Goal: Task Accomplishment & Management: Complete application form

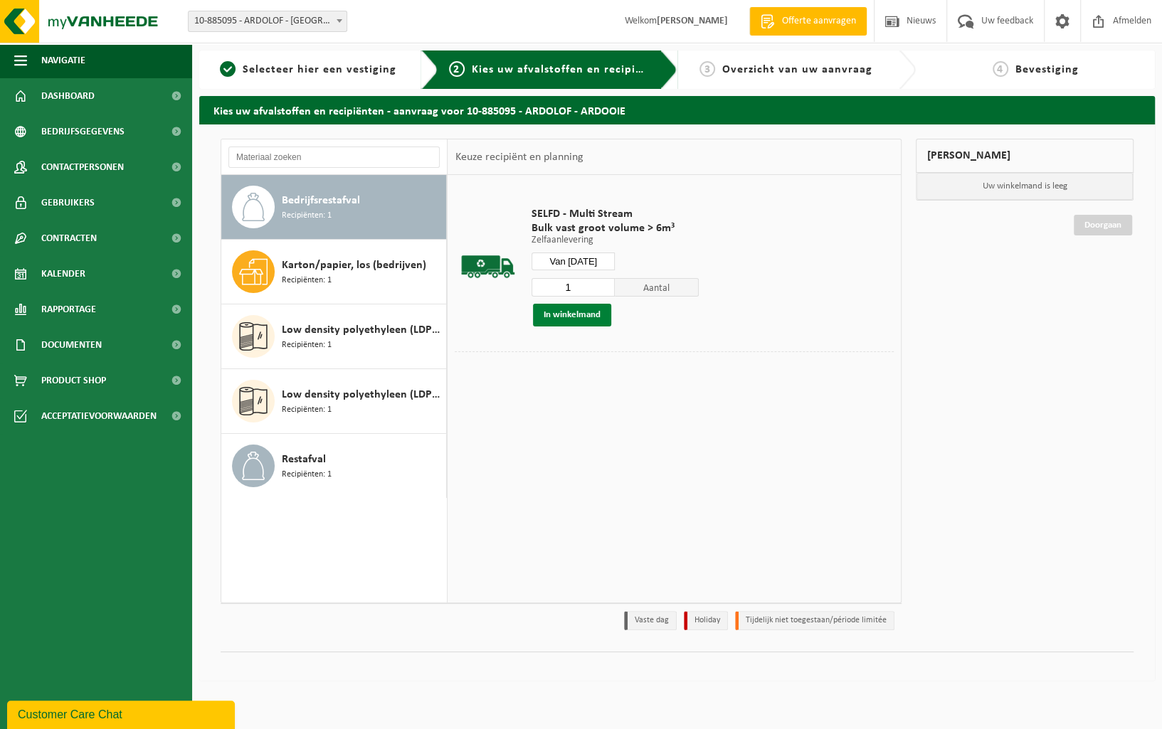
click at [559, 319] on button "In winkelmand" at bounding box center [572, 315] width 78 height 23
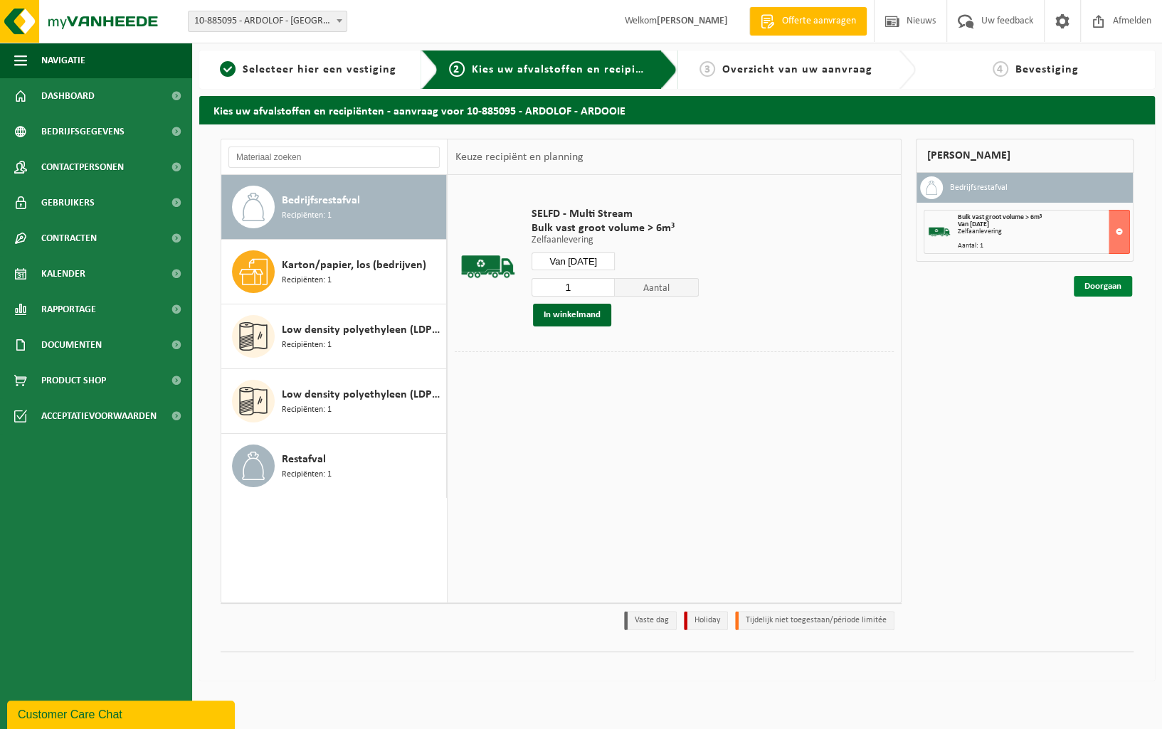
click at [1107, 279] on link "Doorgaan" at bounding box center [1102, 286] width 58 height 21
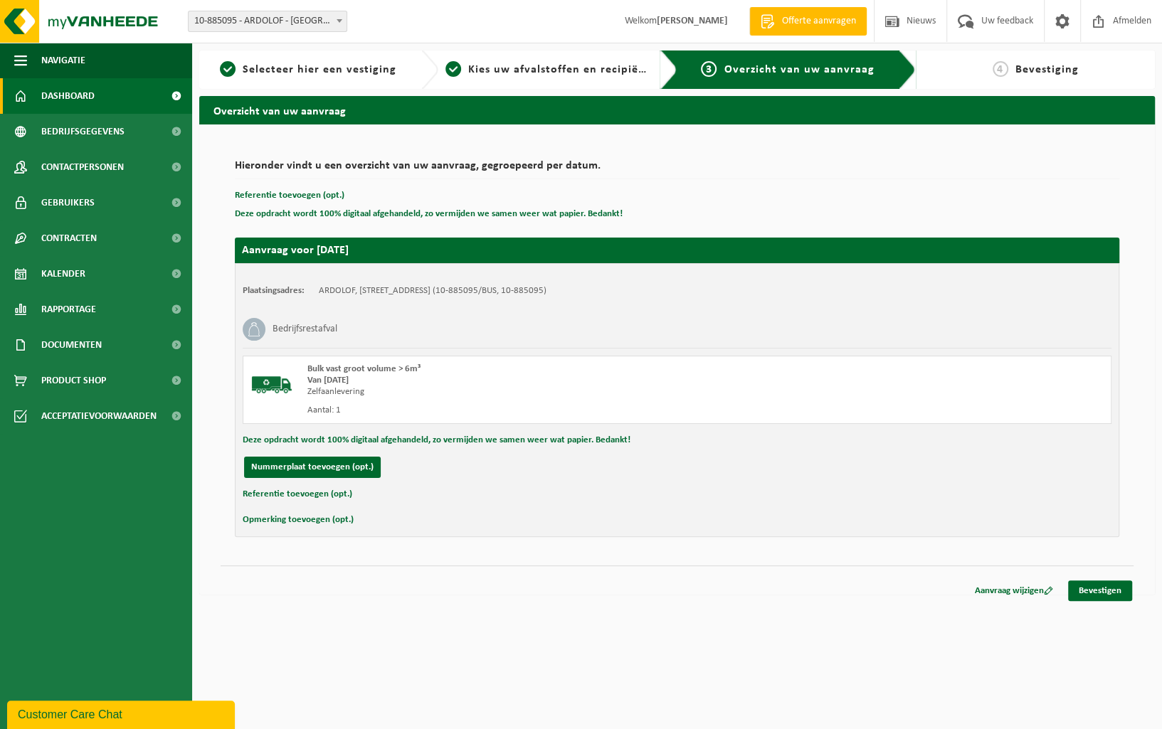
click at [120, 101] on link "Dashboard" at bounding box center [96, 96] width 192 height 36
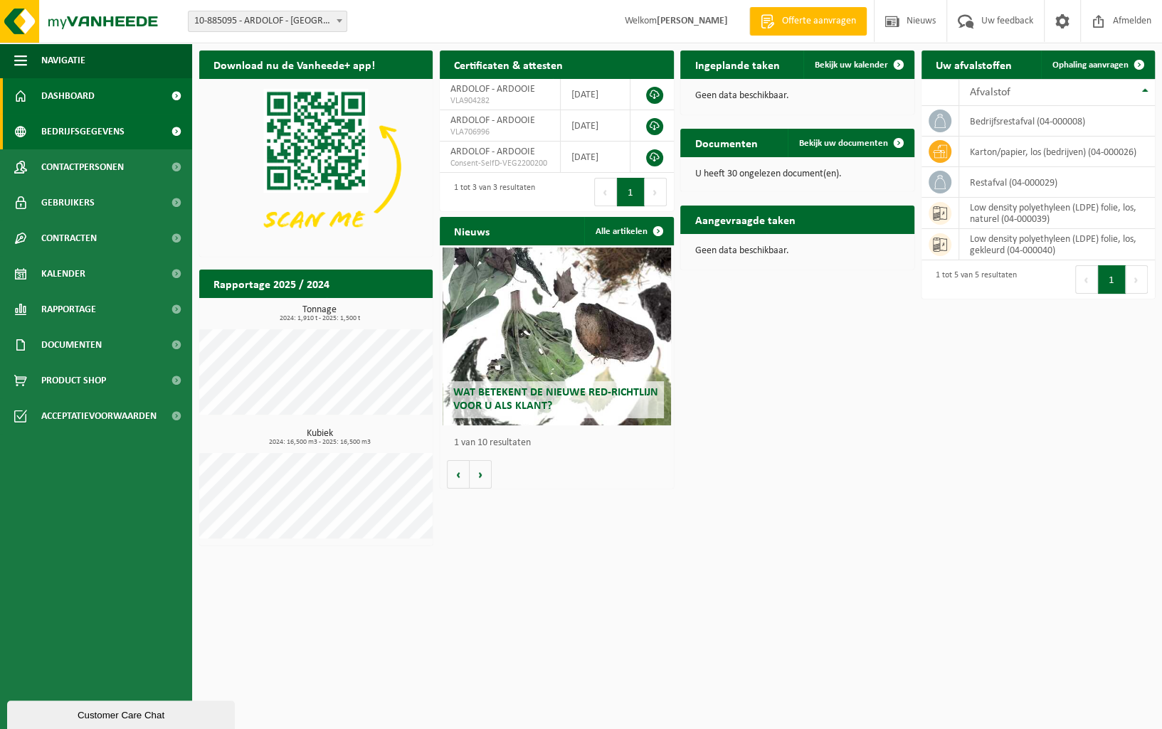
click at [109, 129] on span "Bedrijfsgegevens" at bounding box center [82, 132] width 83 height 36
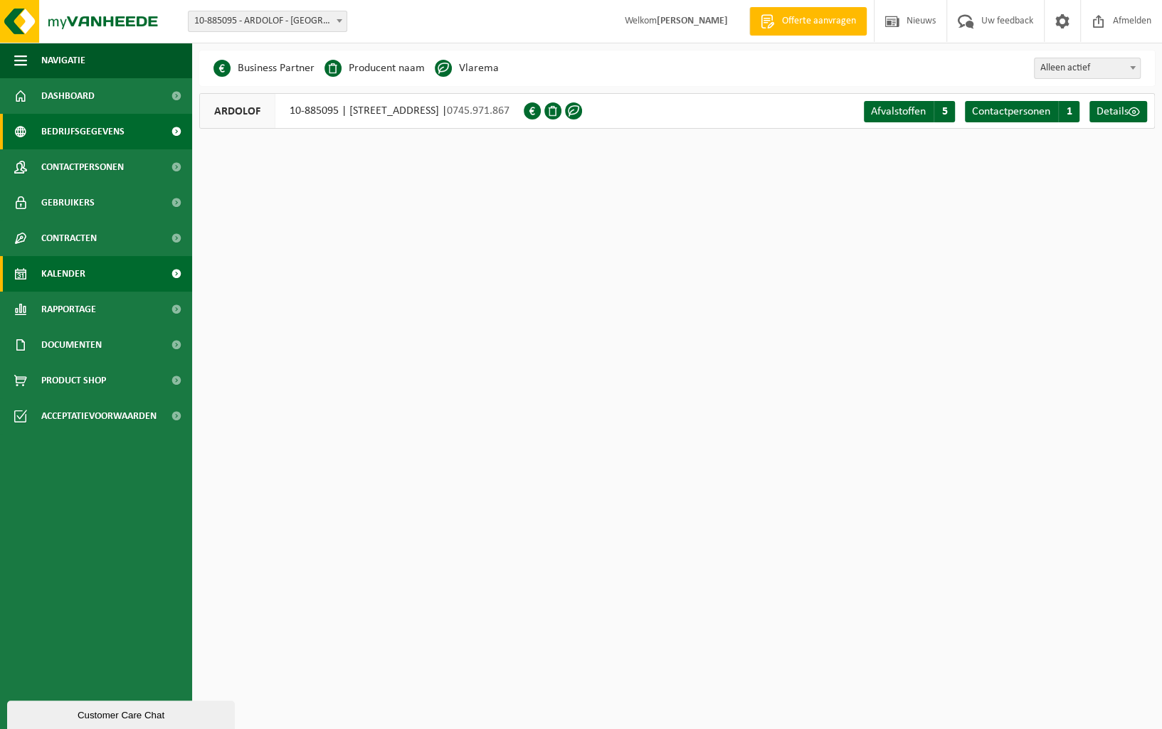
click at [117, 277] on link "Kalender" at bounding box center [96, 274] width 192 height 36
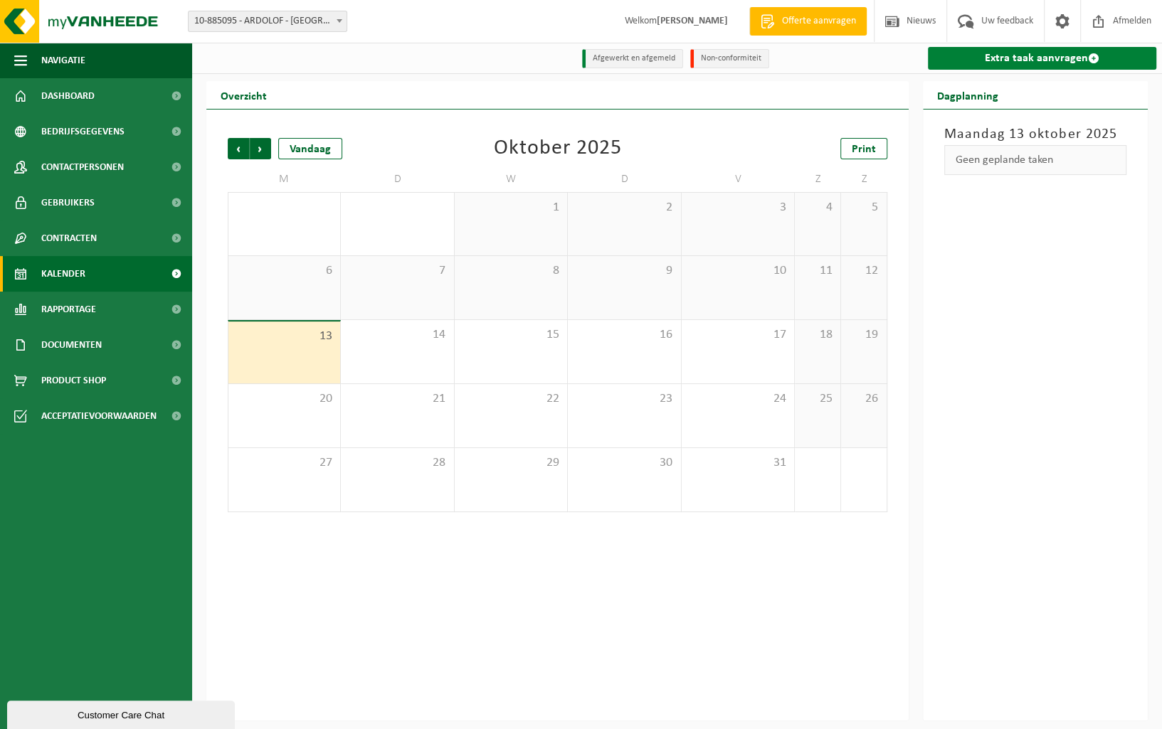
click at [1071, 60] on link "Extra taak aanvragen" at bounding box center [1042, 58] width 228 height 23
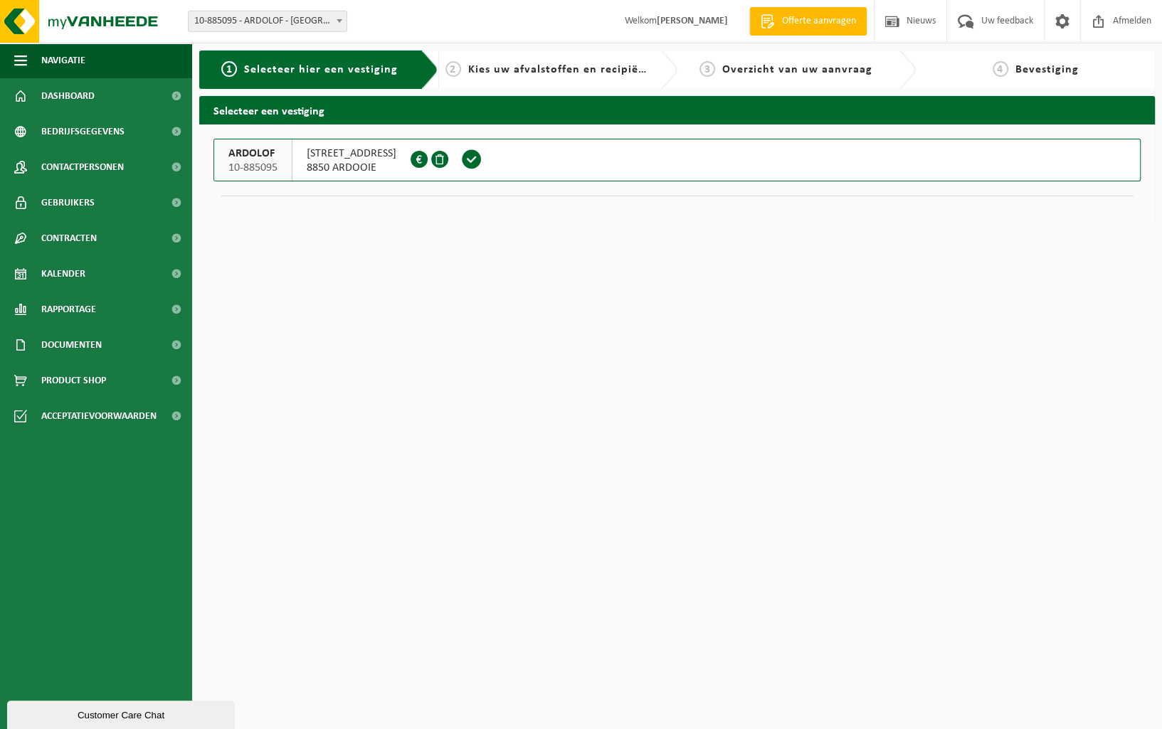
click at [387, 165] on span "8850 ARDOOIE" at bounding box center [352, 168] width 90 height 14
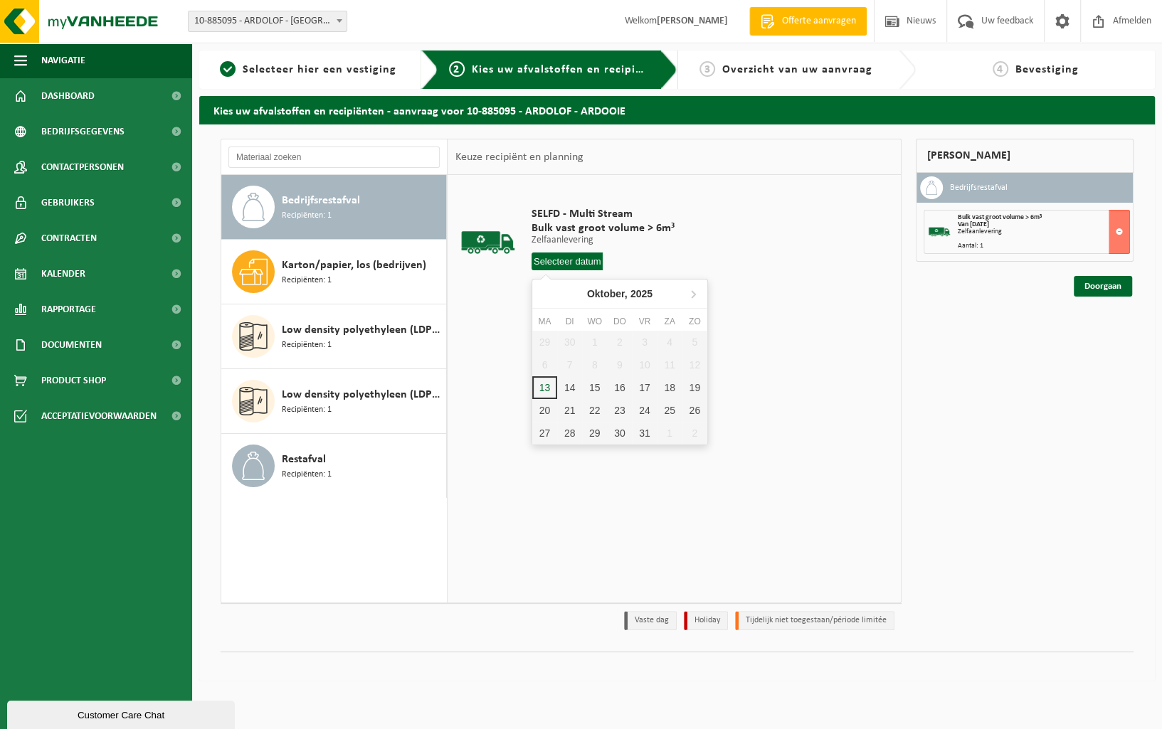
click at [594, 262] on input "text" at bounding box center [567, 262] width 72 height 18
click at [546, 384] on div "13" at bounding box center [544, 387] width 25 height 23
type input "Van 2025-10-13"
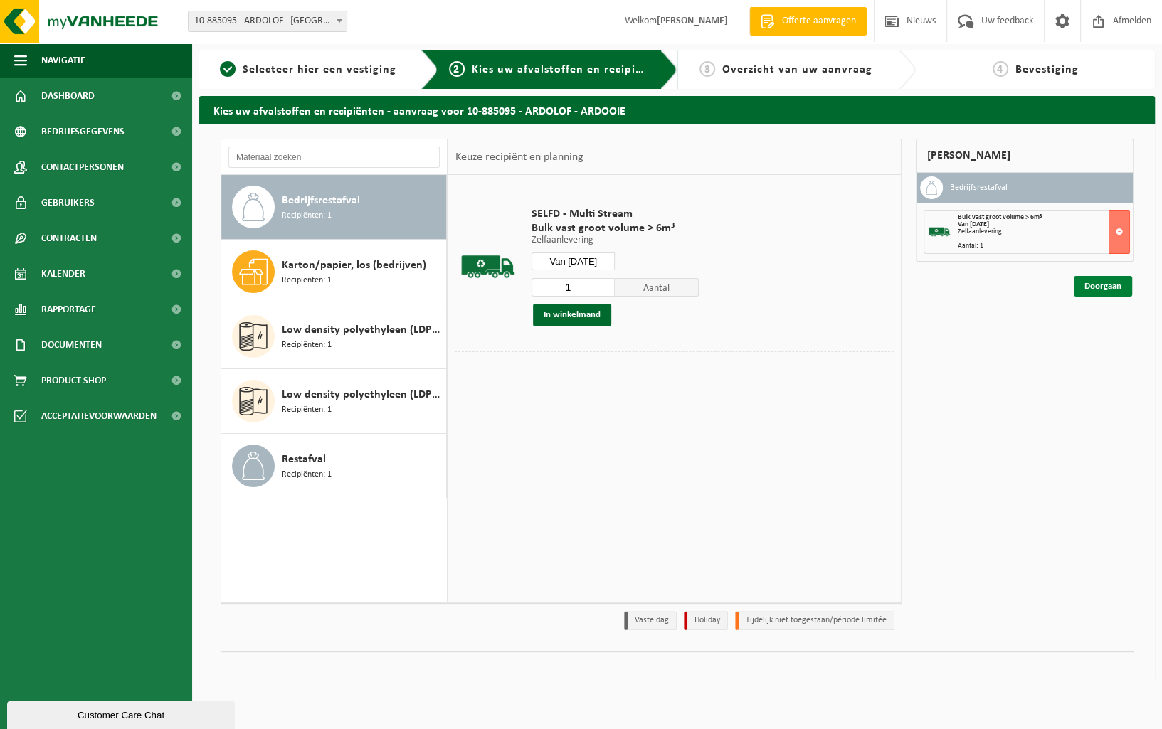
click at [1114, 288] on link "Doorgaan" at bounding box center [1102, 286] width 58 height 21
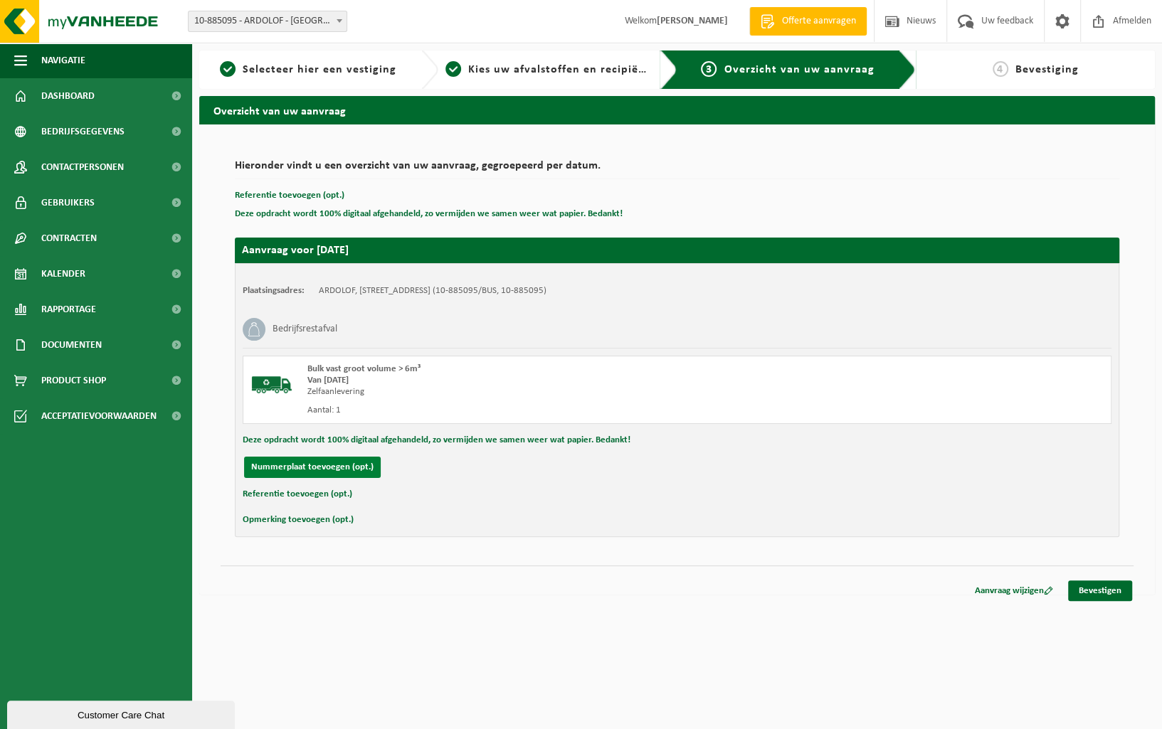
click at [346, 466] on button "Nummerplaat toevoegen (opt.)" at bounding box center [312, 467] width 137 height 21
click at [290, 467] on button "Annuleren" at bounding box center [271, 467] width 55 height 21
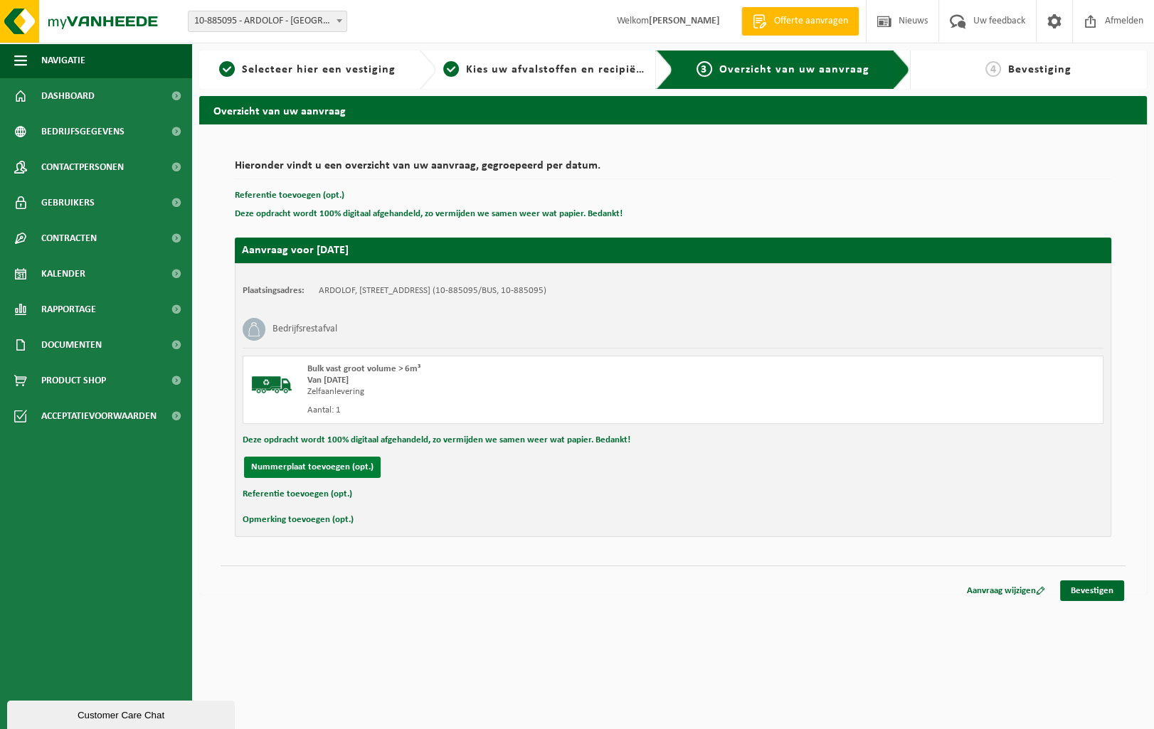
click at [323, 461] on button "Nummerplaat toevoegen (opt.)" at bounding box center [312, 467] width 137 height 21
click at [419, 462] on input "text" at bounding box center [467, 467] width 320 height 21
type input "G-LYO-753"
click at [811, 473] on input "text" at bounding box center [801, 467] width 320 height 21
type input "0478299437"
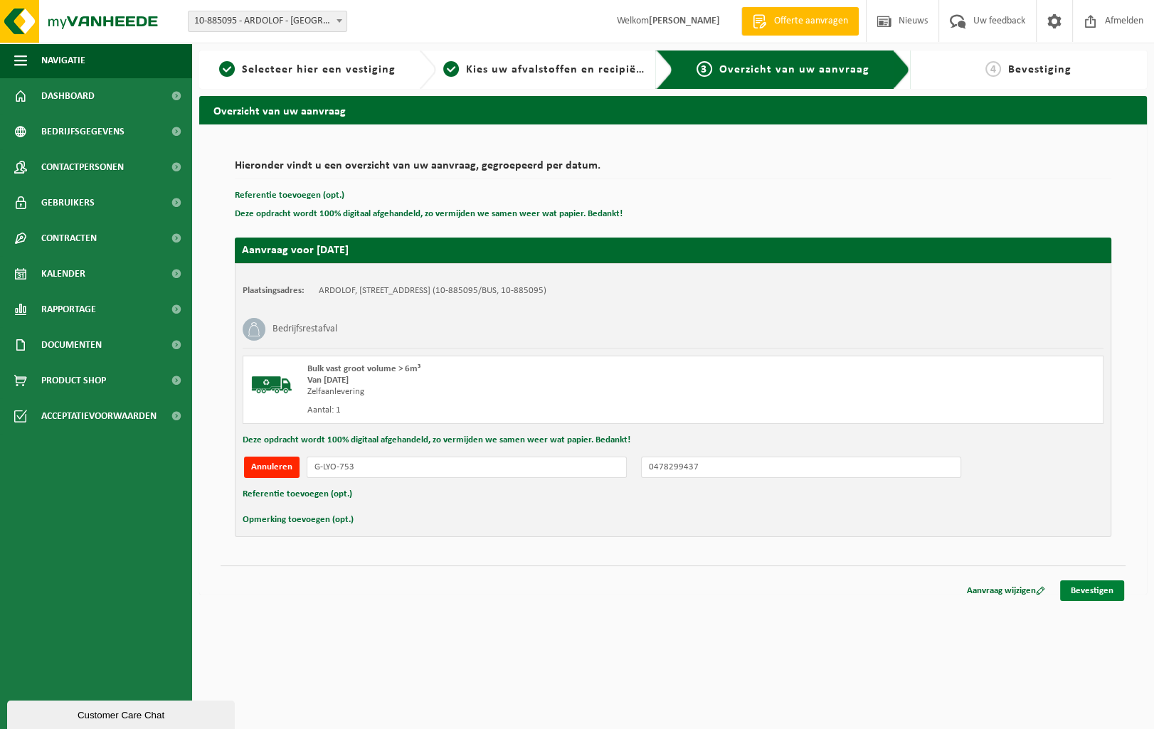
click at [1076, 590] on link "Bevestigen" at bounding box center [1092, 590] width 64 height 21
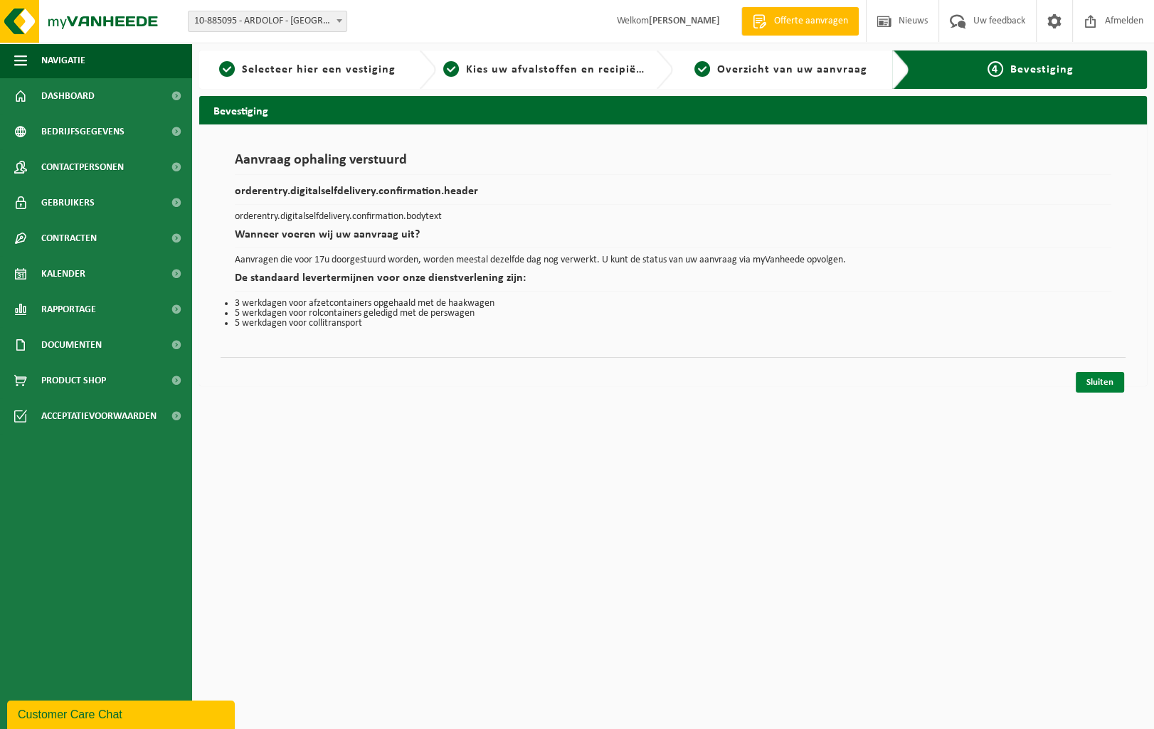
click at [1099, 386] on link "Sluiten" at bounding box center [1100, 382] width 48 height 21
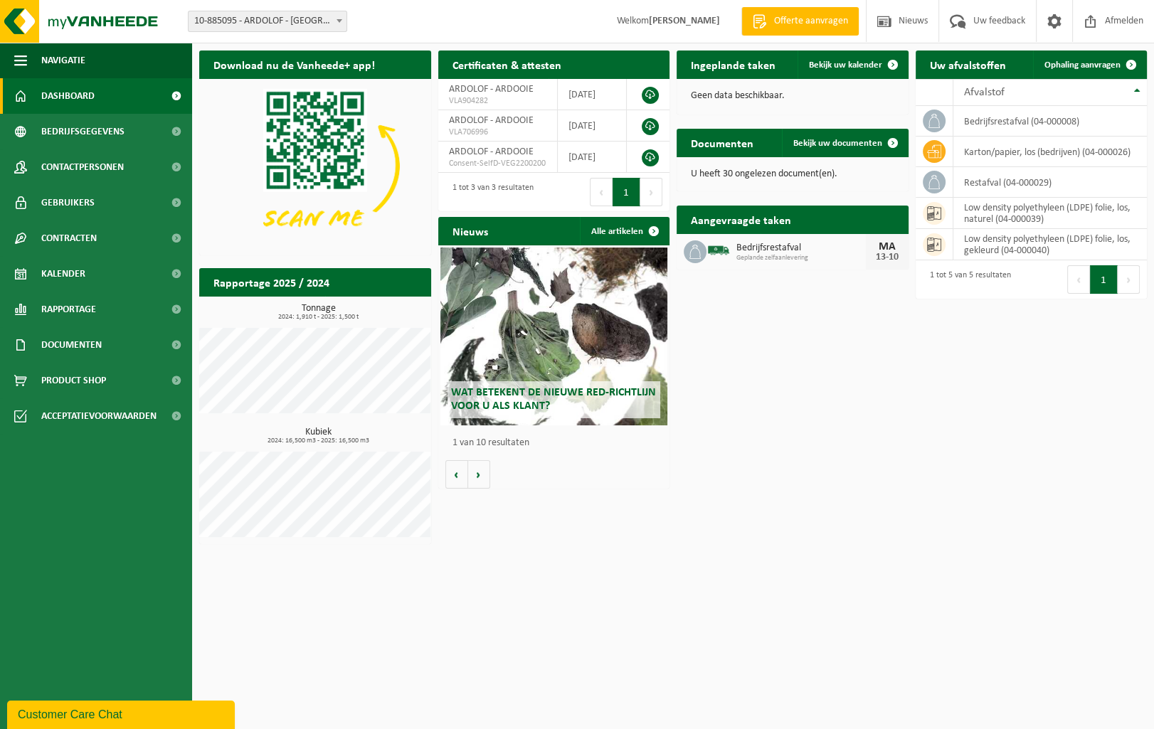
click at [92, 95] on span "Dashboard" at bounding box center [67, 96] width 53 height 36
